Goal: Information Seeking & Learning: Learn about a topic

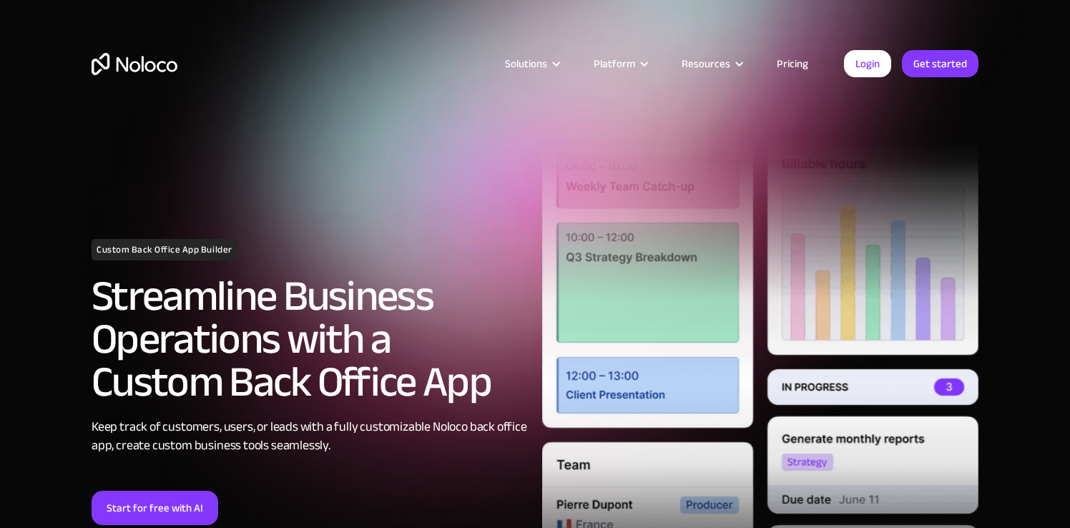
click at [793, 69] on link "Pricing" at bounding box center [792, 63] width 67 height 19
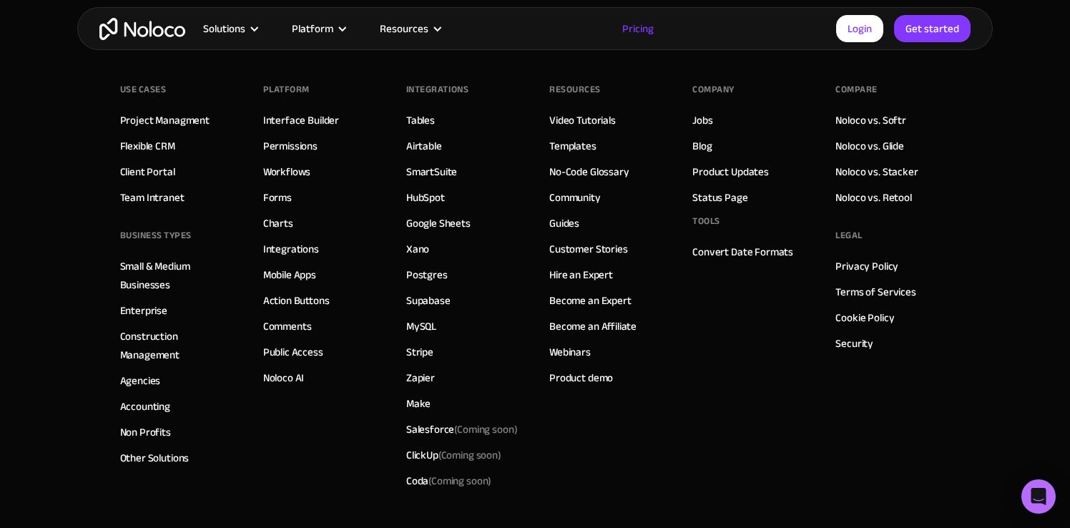
scroll to position [7348, 0]
click at [705, 122] on link "Jobs" at bounding box center [702, 121] width 20 height 19
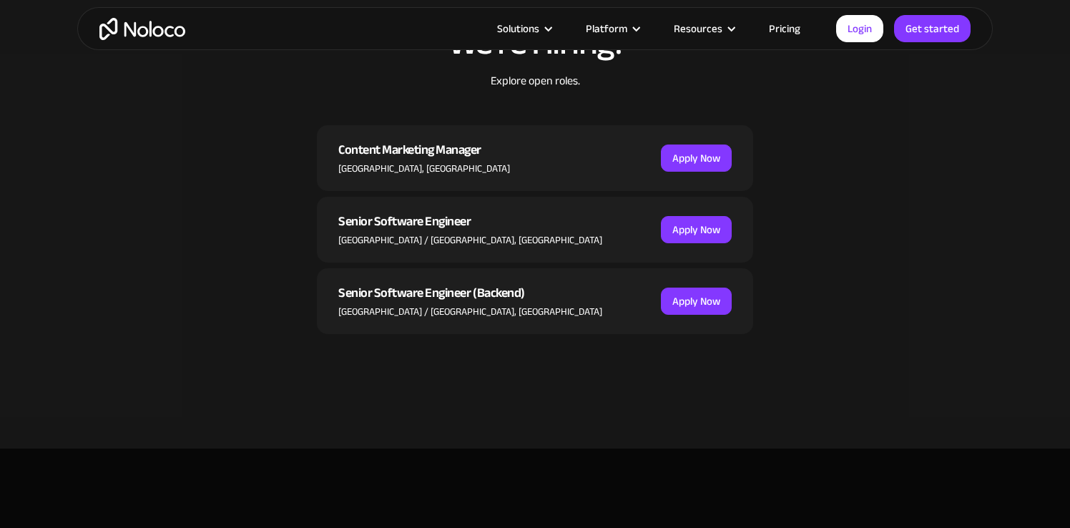
scroll to position [493, 0]
